Goal: Navigation & Orientation: Go to known website

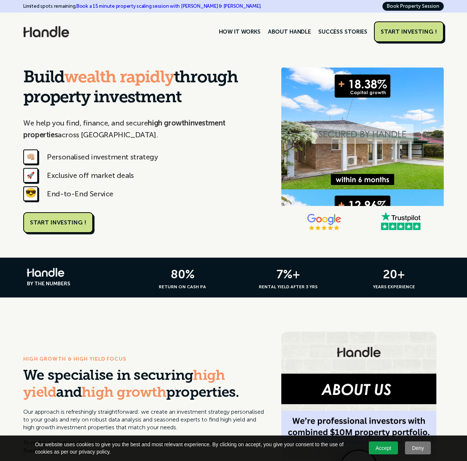
click at [45, 32] on img at bounding box center [46, 31] width 46 height 11
click at [55, 34] on img at bounding box center [46, 31] width 46 height 11
